Goal: Task Accomplishment & Management: Use online tool/utility

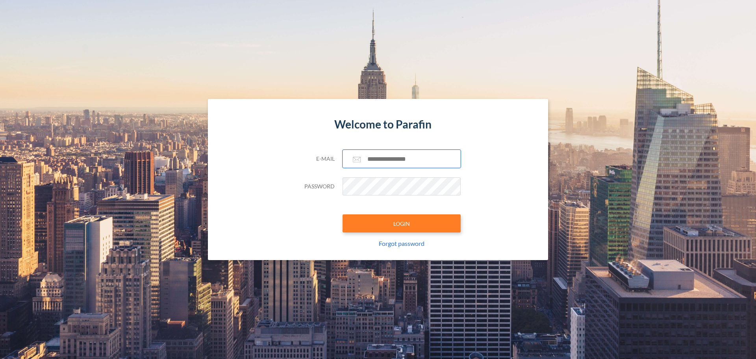
type input "**********"
click at [343, 214] on button "LOGIN" at bounding box center [402, 223] width 118 height 18
type input "**********"
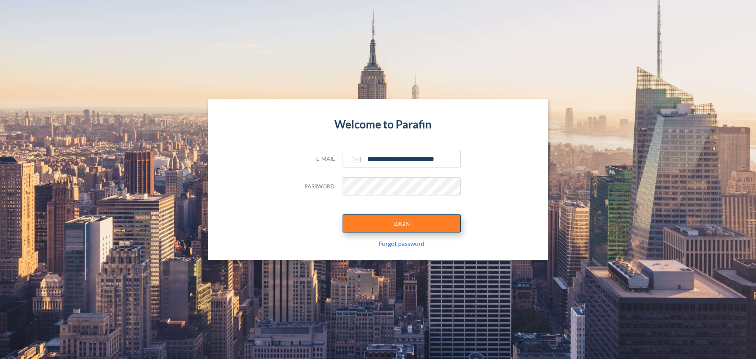
click at [414, 225] on button "LOGIN" at bounding box center [402, 223] width 118 height 18
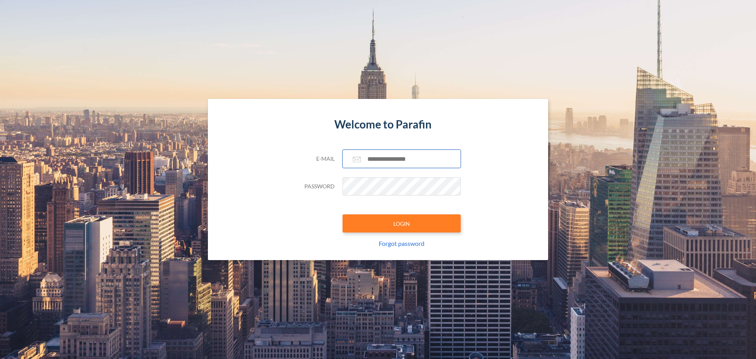
type input "**********"
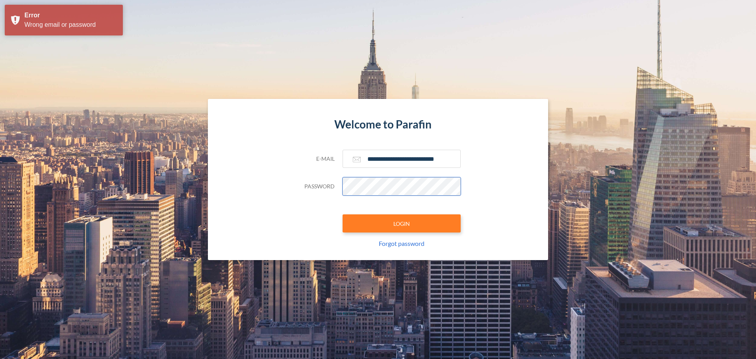
click at [343, 214] on button "LOGIN" at bounding box center [402, 223] width 118 height 18
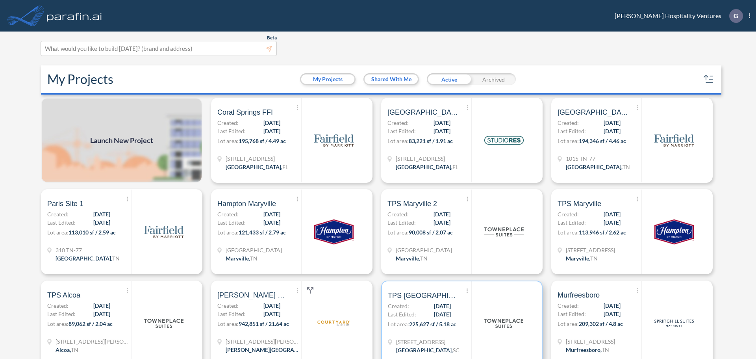
click at [423, 298] on span "TPS [GEOGRAPHIC_DATA]" at bounding box center [423, 295] width 71 height 9
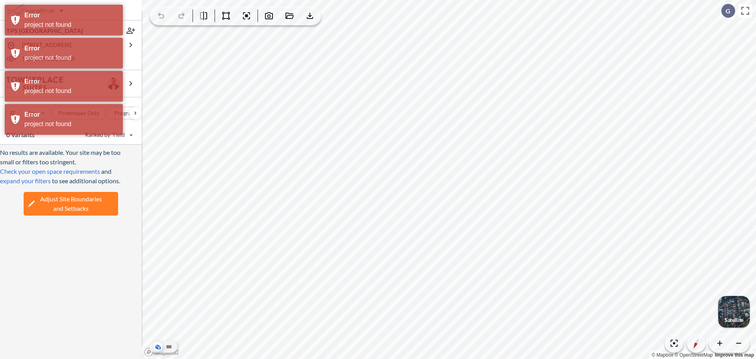
click at [735, 311] on div "button" at bounding box center [734, 312] width 32 height 32
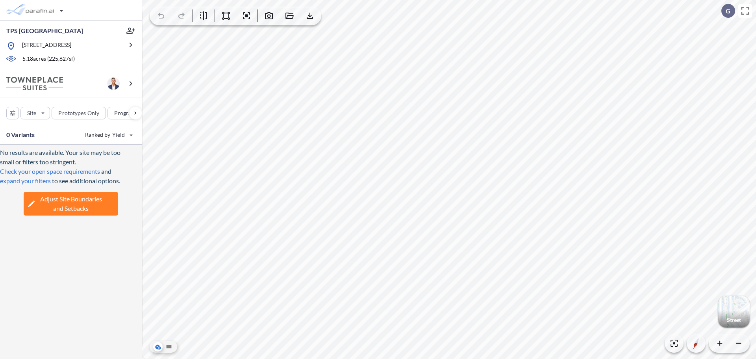
click at [72, 209] on span "Adjust Site Boundaries and Setbacks" at bounding box center [71, 203] width 62 height 19
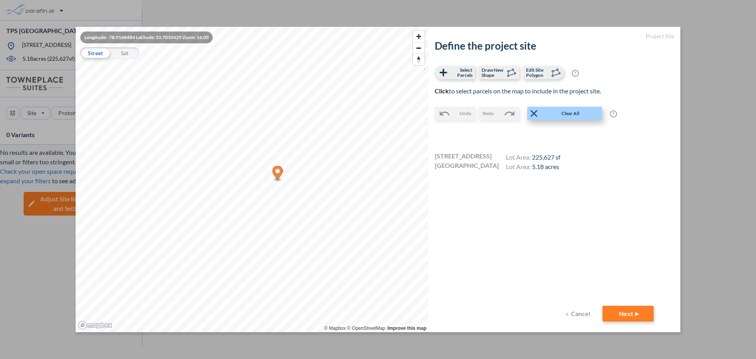
click at [557, 114] on span "Clear All" at bounding box center [570, 113] width 61 height 8
click at [495, 73] on span "Draw New Shape" at bounding box center [493, 72] width 23 height 10
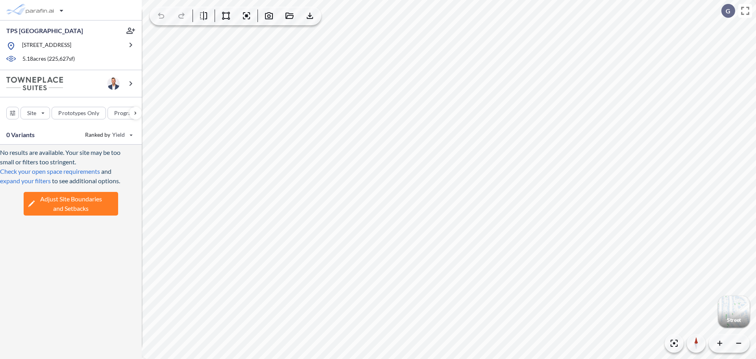
click at [94, 204] on span "Adjust Site Boundaries and Setbacks" at bounding box center [71, 203] width 62 height 19
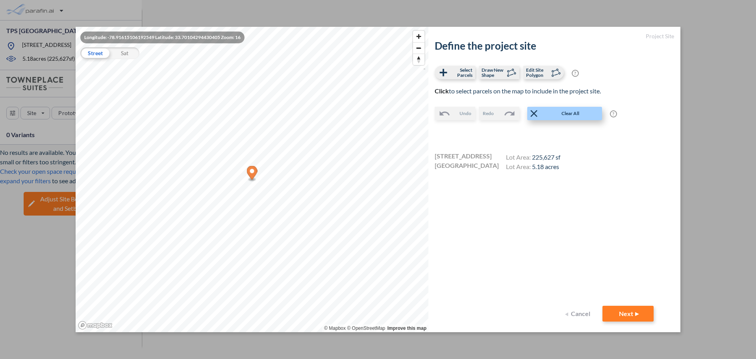
click at [568, 110] on span "Clear All" at bounding box center [570, 113] width 61 height 8
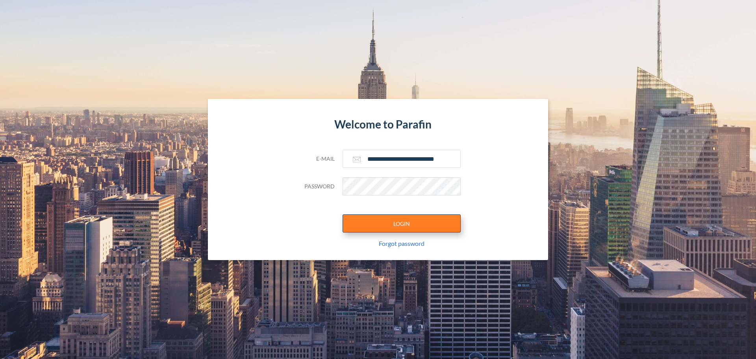
click at [416, 219] on button "LOGIN" at bounding box center [402, 223] width 118 height 18
click at [343, 214] on button "LOGIN" at bounding box center [402, 223] width 118 height 18
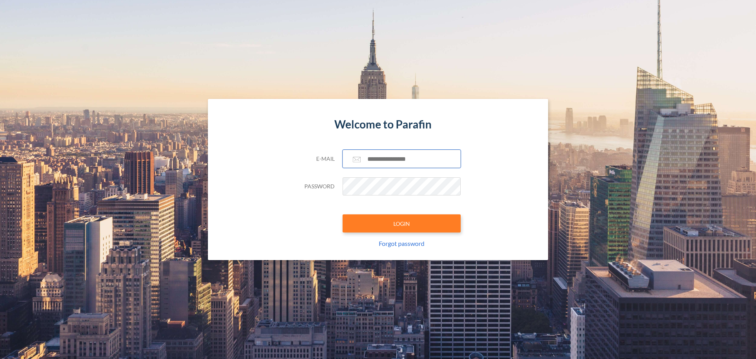
type input "**********"
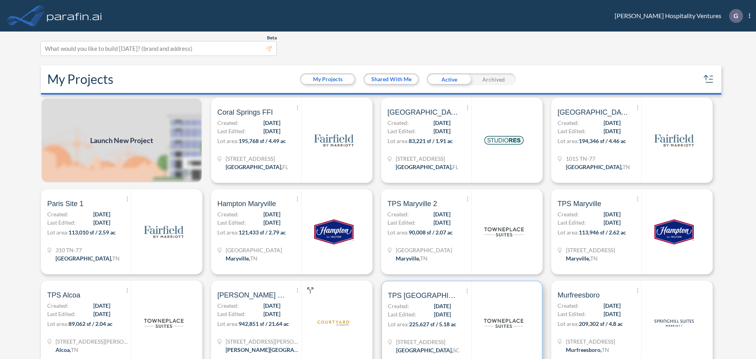
click at [456, 307] on div "Show More Created with sketchtool. Archive Reports Share a copy TPS [GEOGRAPHIC…" at bounding box center [430, 323] width 84 height 84
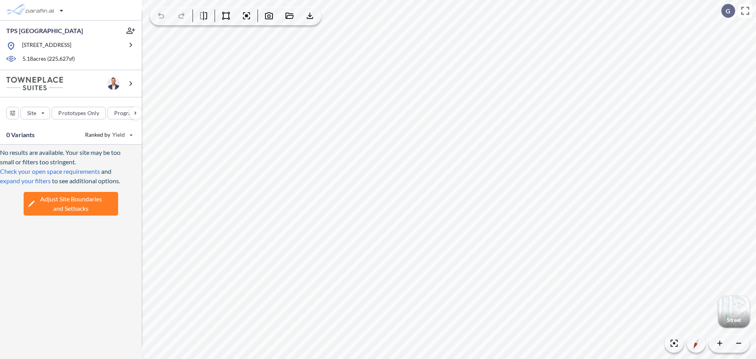
click at [69, 213] on span "Adjust Site Boundaries and Setbacks" at bounding box center [71, 203] width 62 height 19
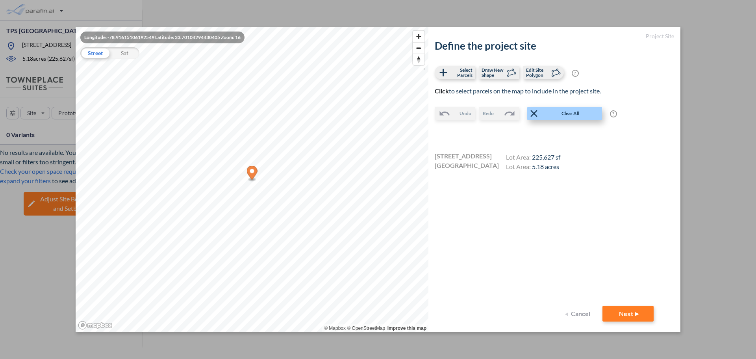
click at [569, 112] on span "Clear All" at bounding box center [570, 113] width 61 height 8
click at [582, 113] on span "Clear All" at bounding box center [570, 113] width 61 height 8
click at [501, 73] on span "Draw New Shape" at bounding box center [493, 72] width 23 height 10
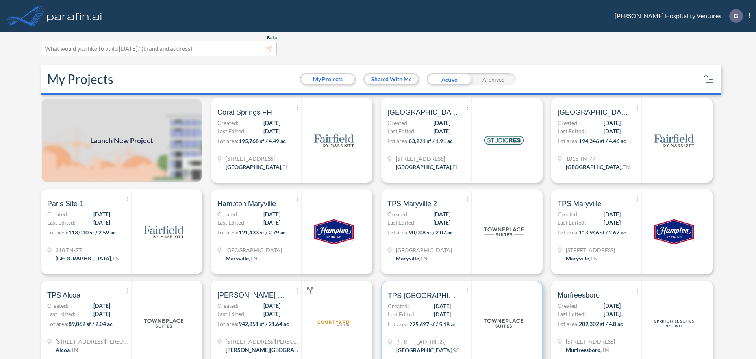
click at [461, 299] on div "Show More Created with sketchtool. Archive Reports Share a copy TPS [GEOGRAPHIC…" at bounding box center [430, 323] width 84 height 84
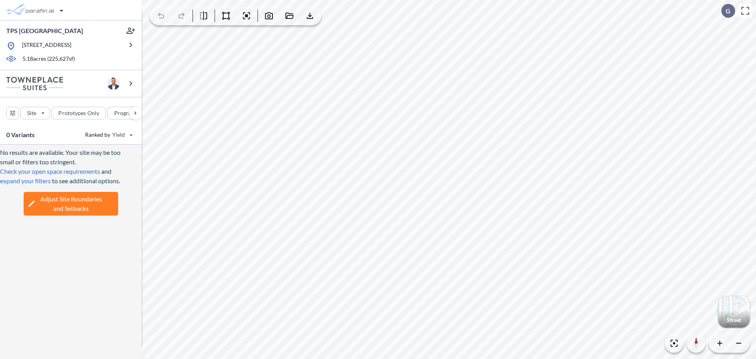
drag, startPoint x: 54, startPoint y: 185, endPoint x: 83, endPoint y: 215, distance: 42.6
click at [83, 213] on span "Adjust Site Boundaries and Setbacks" at bounding box center [71, 203] width 62 height 19
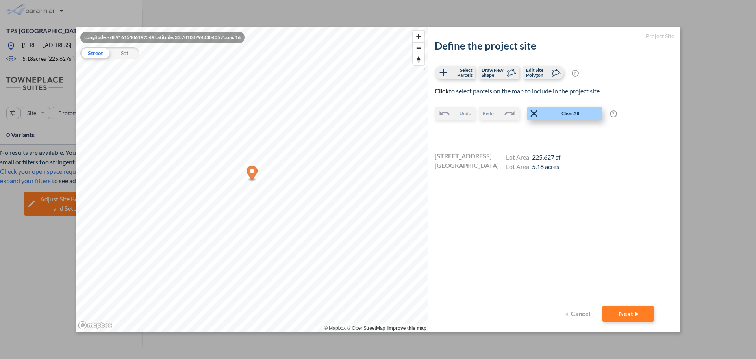
click at [565, 111] on span "Clear All" at bounding box center [570, 113] width 61 height 8
click at [503, 73] on span "Draw New Shape" at bounding box center [493, 72] width 23 height 10
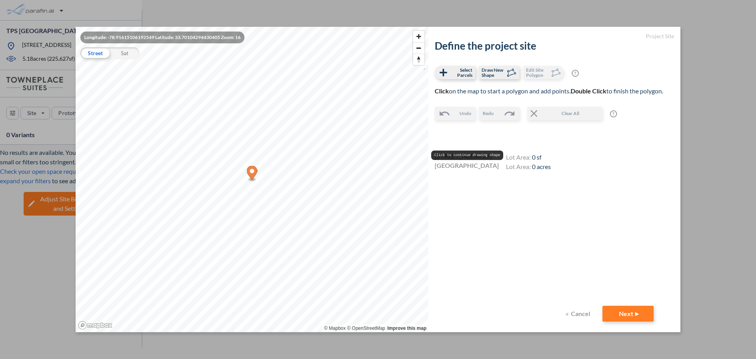
click at [496, 132] on div at bounding box center [525, 133] width 180 height 18
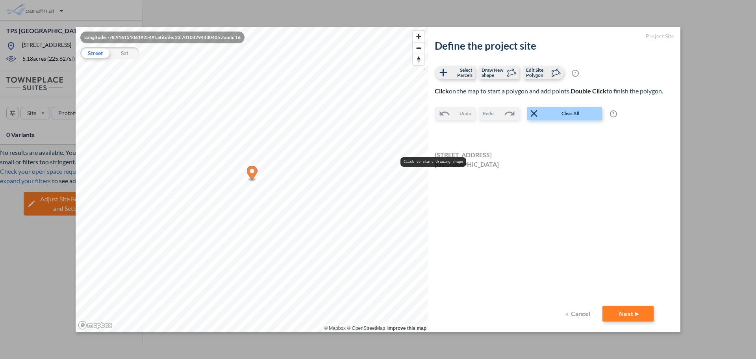
click at [470, 161] on span "[GEOGRAPHIC_DATA]" at bounding box center [467, 164] width 64 height 9
click at [641, 315] on button "Next" at bounding box center [628, 314] width 51 height 16
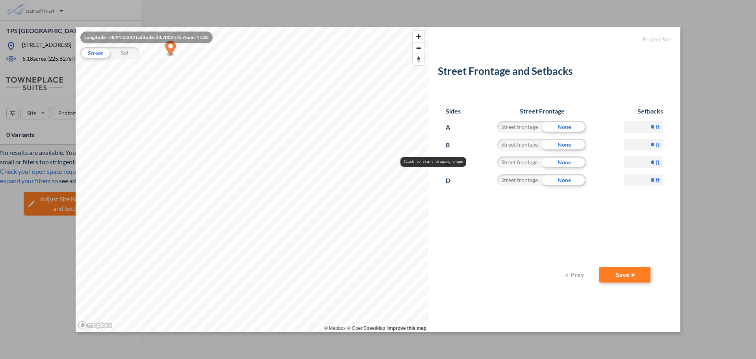
click at [574, 273] on button "Prev" at bounding box center [576, 275] width 32 height 16
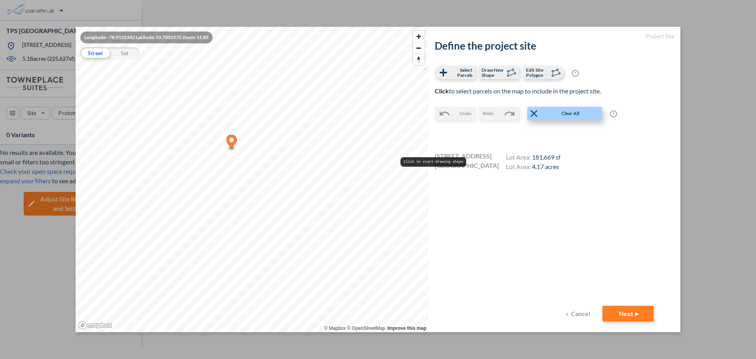
click at [560, 108] on button "Clear All" at bounding box center [564, 113] width 75 height 13
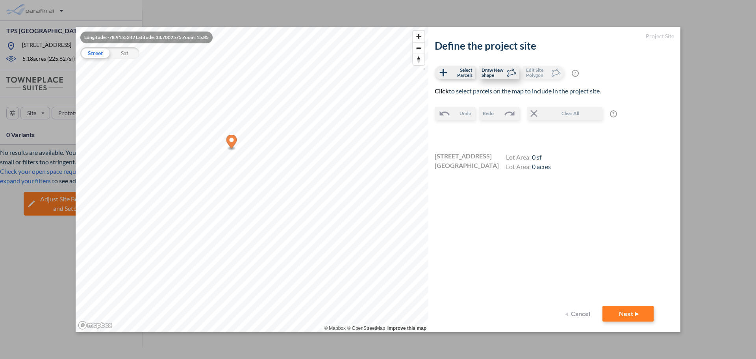
click at [497, 71] on span "Draw New Shape" at bounding box center [493, 72] width 23 height 10
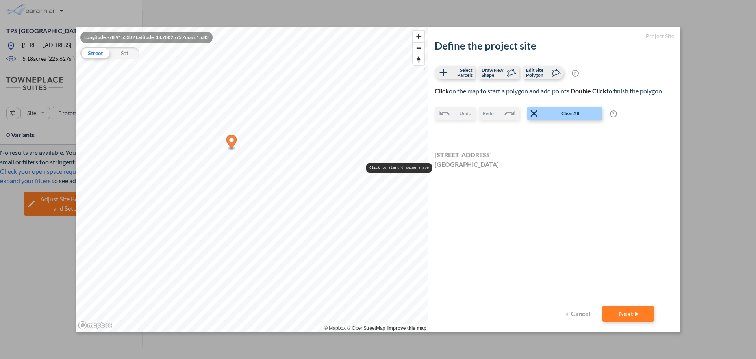
click at [483, 191] on div "Define the project site Select Parcels Draw New Shape Edit Site Polygon ? Optio…" at bounding box center [554, 173] width 239 height 266
click at [637, 309] on button "Next" at bounding box center [628, 314] width 51 height 16
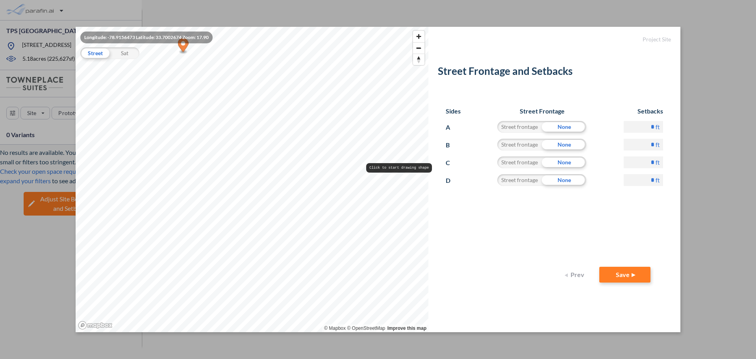
click at [581, 276] on button "Prev" at bounding box center [576, 275] width 32 height 16
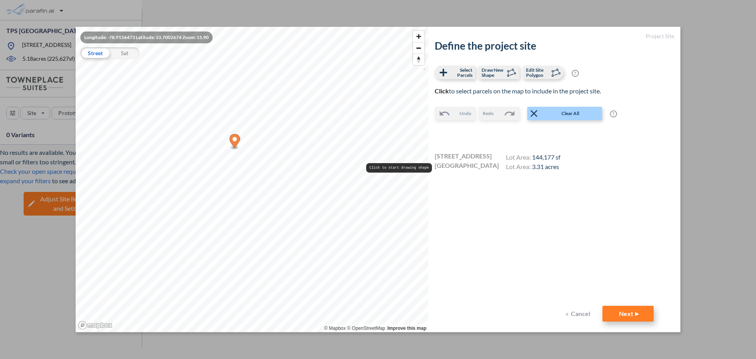
click at [639, 314] on button "Next" at bounding box center [628, 314] width 51 height 16
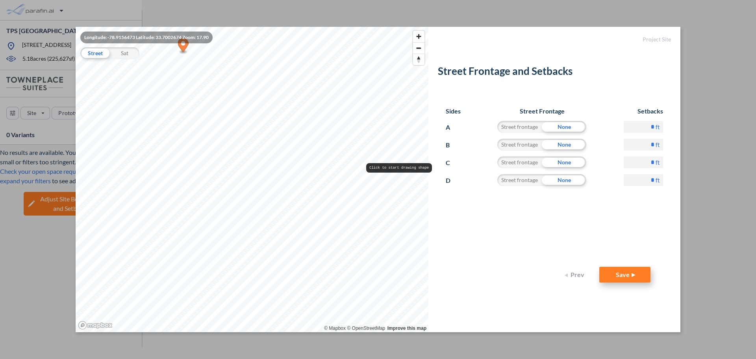
click at [629, 276] on button "Save" at bounding box center [624, 275] width 51 height 16
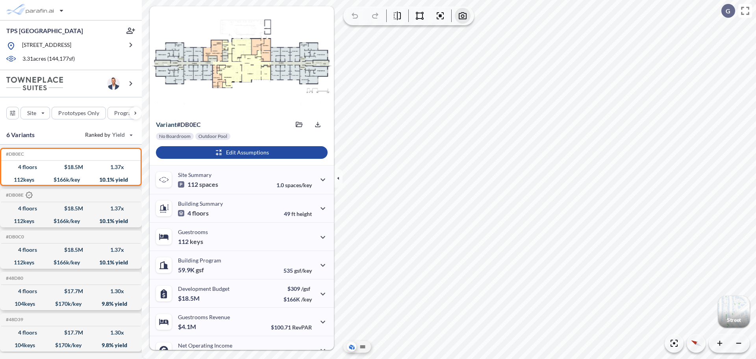
click at [464, 17] on icon "button" at bounding box center [463, 15] width 8 height 7
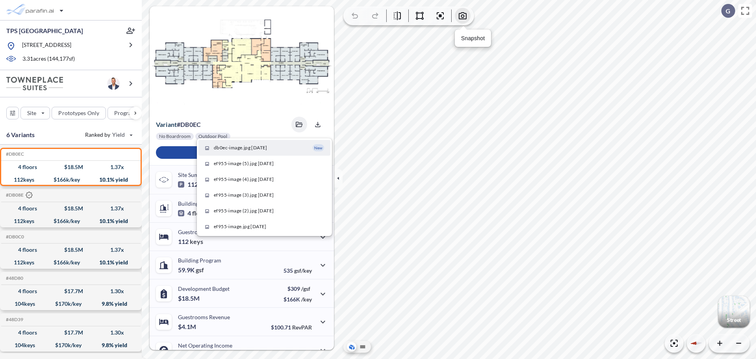
click at [460, 15] on icon "button" at bounding box center [462, 15] width 9 height 9
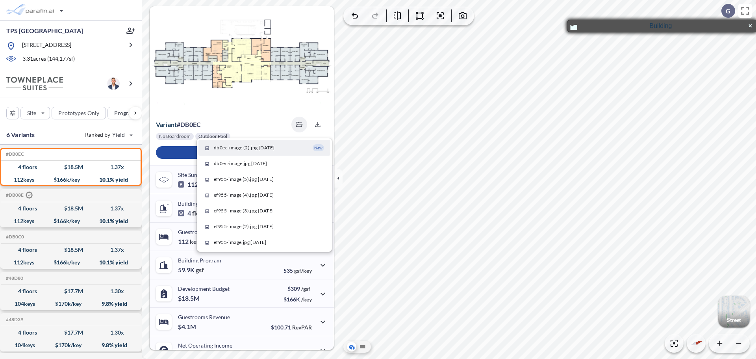
click at [732, 312] on div "button" at bounding box center [734, 312] width 32 height 32
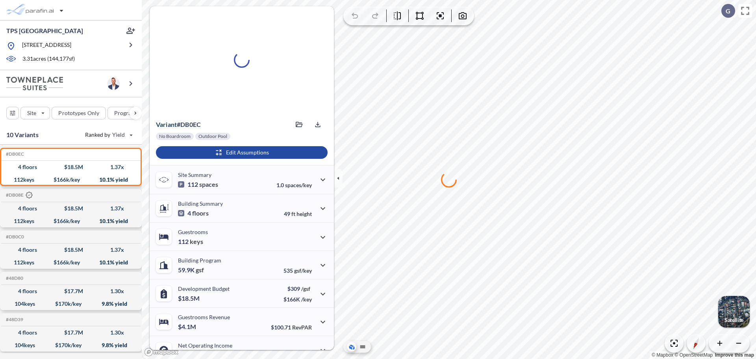
drag, startPoint x: 394, startPoint y: 269, endPoint x: 375, endPoint y: 217, distance: 56.2
click at [375, 217] on div at bounding box center [449, 179] width 614 height 359
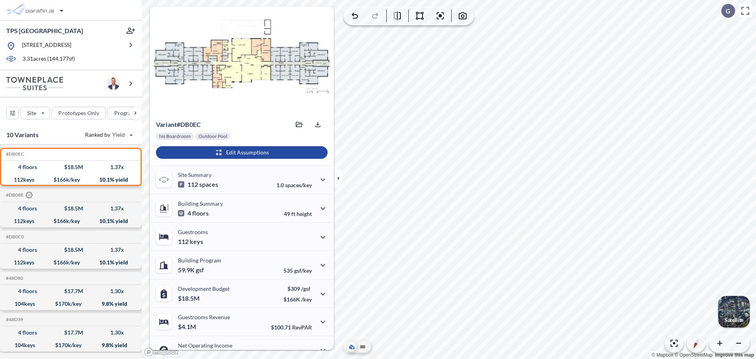
click at [736, 311] on div "button" at bounding box center [734, 312] width 32 height 32
click at [462, 15] on icon "button" at bounding box center [463, 15] width 8 height 7
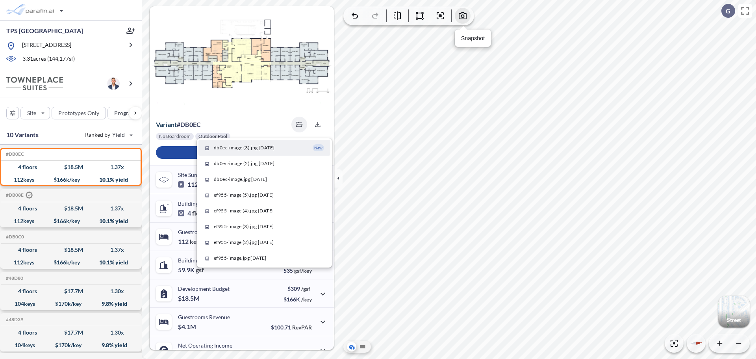
click at [463, 12] on icon "button" at bounding box center [462, 15] width 9 height 9
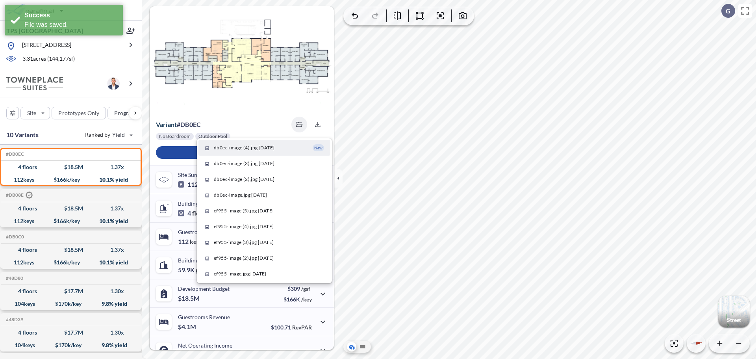
click at [248, 148] on span "db0ec-image (4).jpg 09/24/2025" at bounding box center [244, 147] width 61 height 7
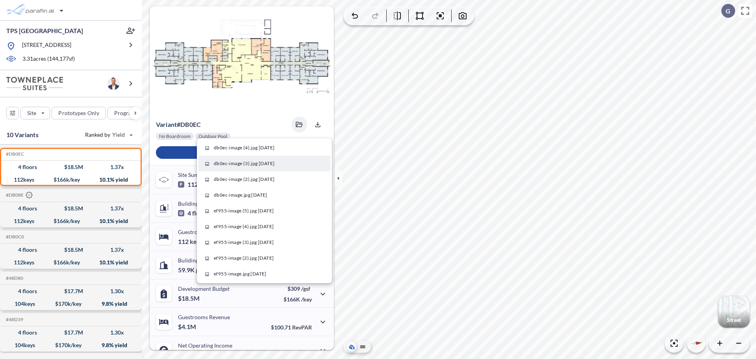
click at [214, 164] on span "db0ec-image (3).jpg 09/24/2025" at bounding box center [244, 163] width 61 height 7
